Goal: Navigation & Orientation: Find specific page/section

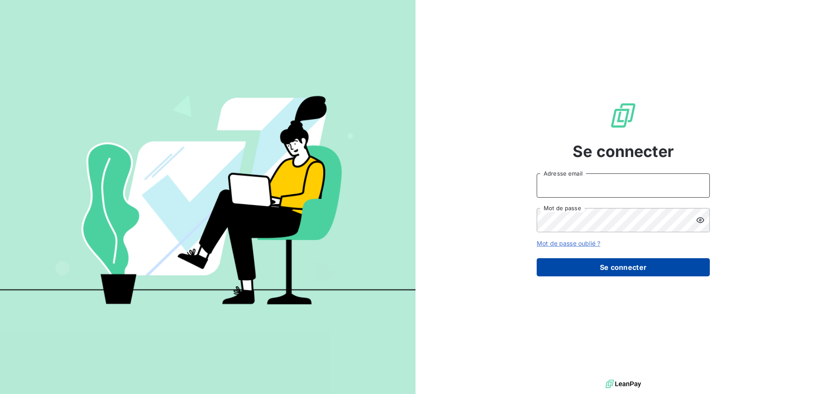
type input "[PERSON_NAME][EMAIL_ADDRESS][DOMAIN_NAME]"
click at [649, 262] on button "Se connecter" at bounding box center [623, 267] width 173 height 18
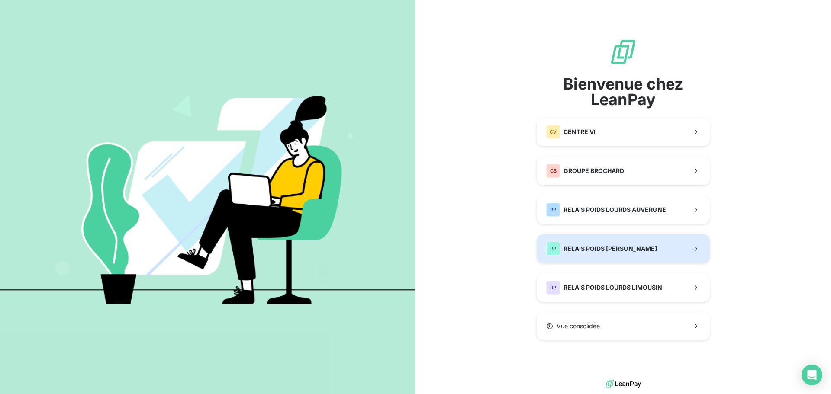
click at [636, 248] on span "RELAIS POIDS [PERSON_NAME]" at bounding box center [609, 248] width 93 height 9
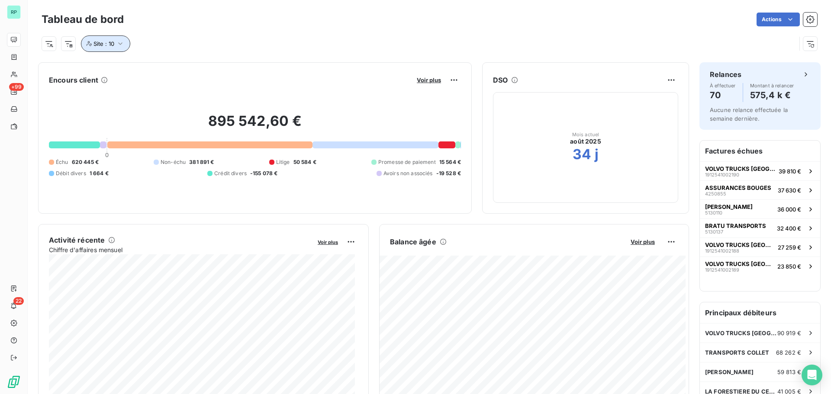
click at [116, 39] on icon "button" at bounding box center [120, 43] width 9 height 9
click at [193, 66] on icon at bounding box center [192, 66] width 5 height 5
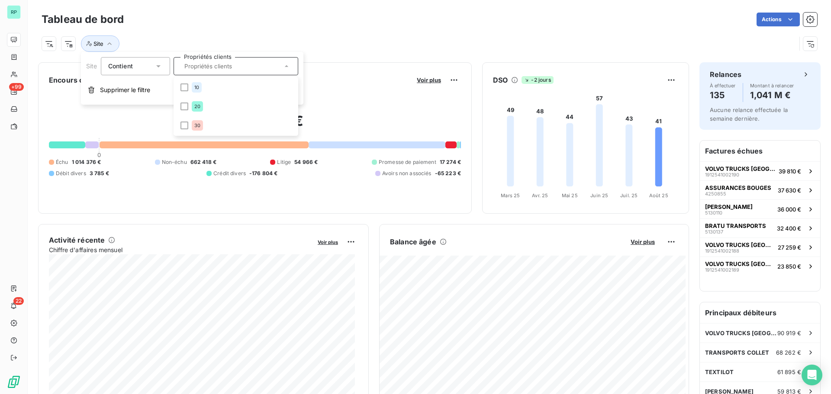
click at [402, 33] on div "Site" at bounding box center [429, 40] width 775 height 23
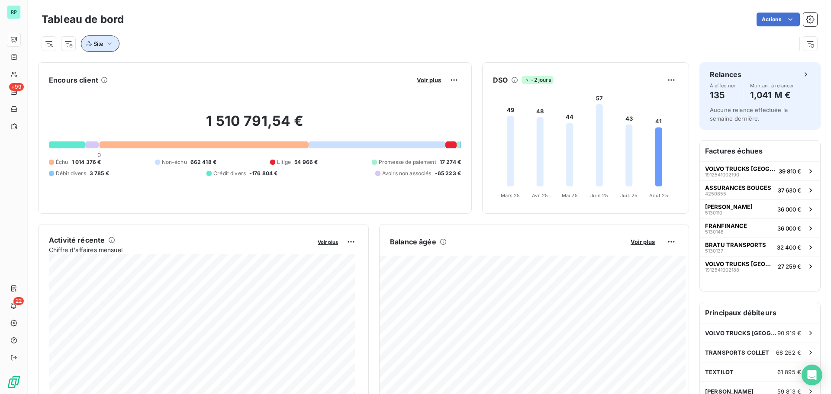
click at [115, 42] on button "Site" at bounding box center [100, 43] width 39 height 16
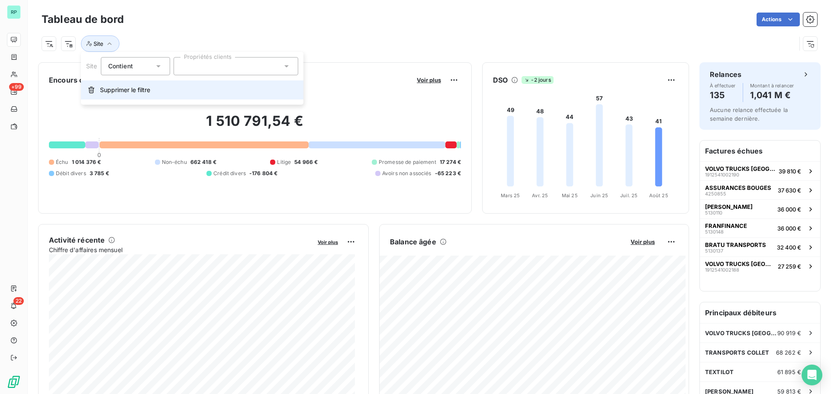
click at [129, 87] on span "Supprimer le filtre" at bounding box center [125, 90] width 50 height 9
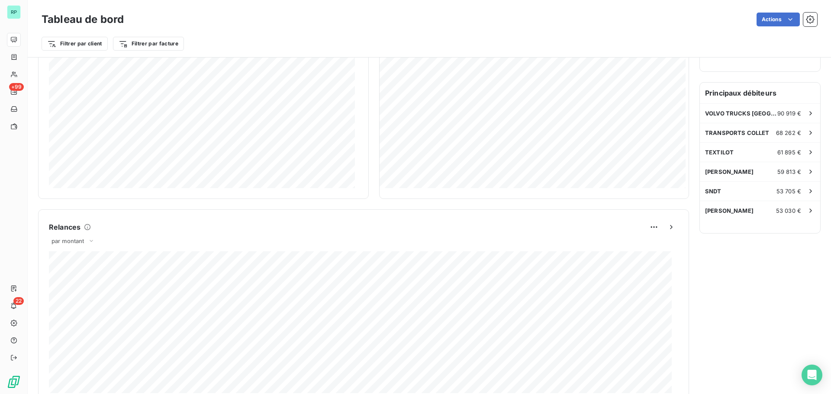
scroll to position [218, 0]
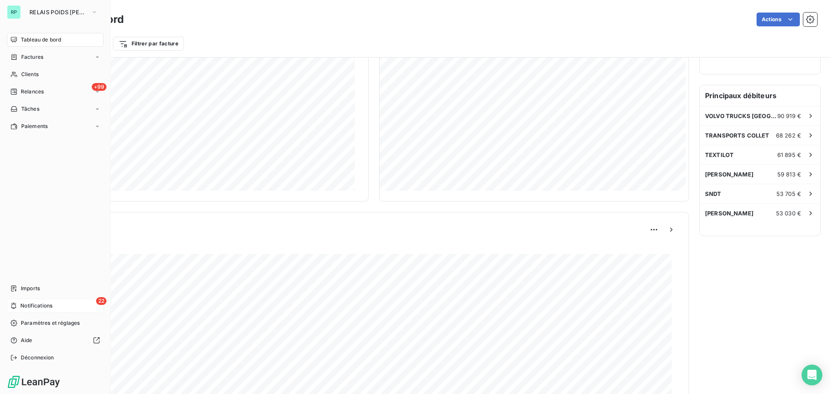
click at [38, 306] on span "Notifications" at bounding box center [36, 306] width 32 height 8
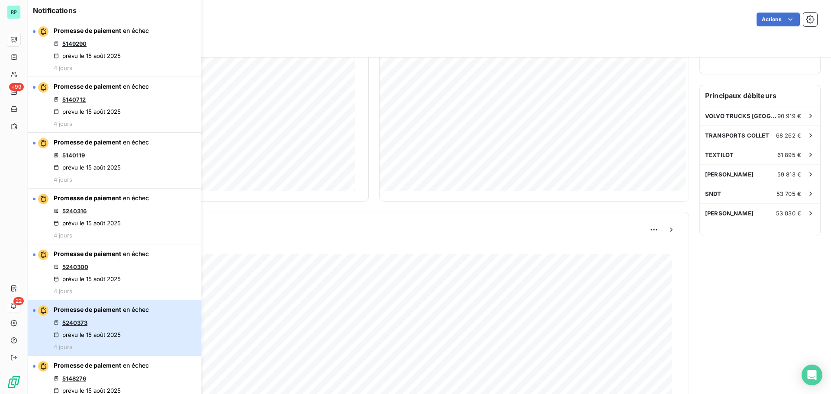
click at [86, 309] on span "Promesse de paiement" at bounding box center [88, 309] width 68 height 7
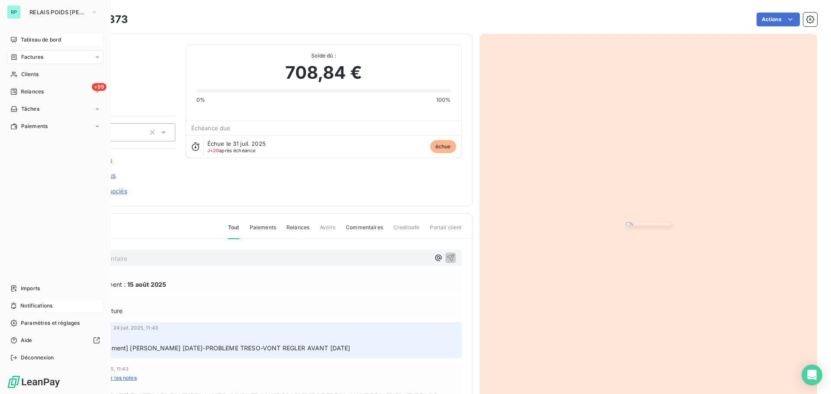
click at [34, 40] on span "Tableau de bord" at bounding box center [41, 40] width 40 height 8
